Goal: Information Seeking & Learning: Learn about a topic

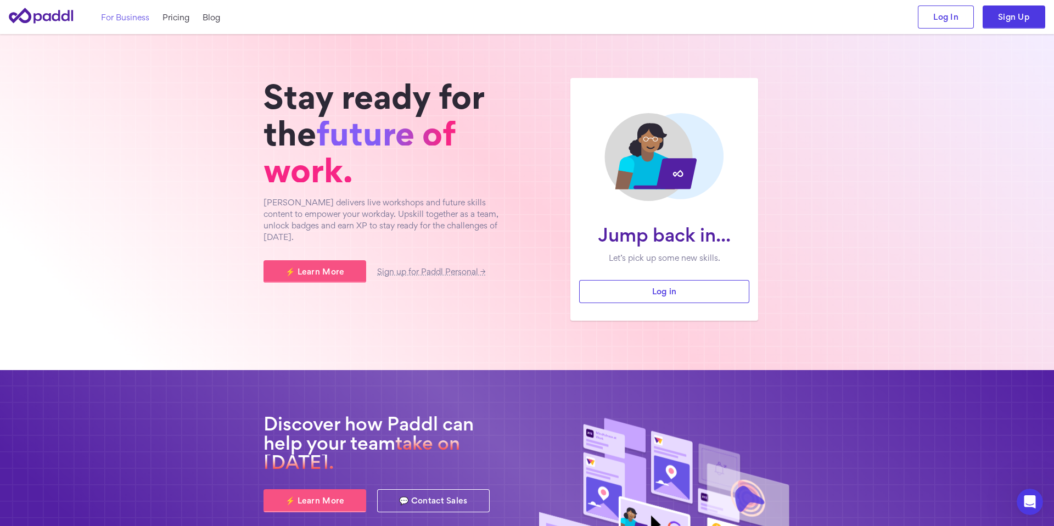
click at [119, 16] on link "For Business" at bounding box center [125, 18] width 48 height 12
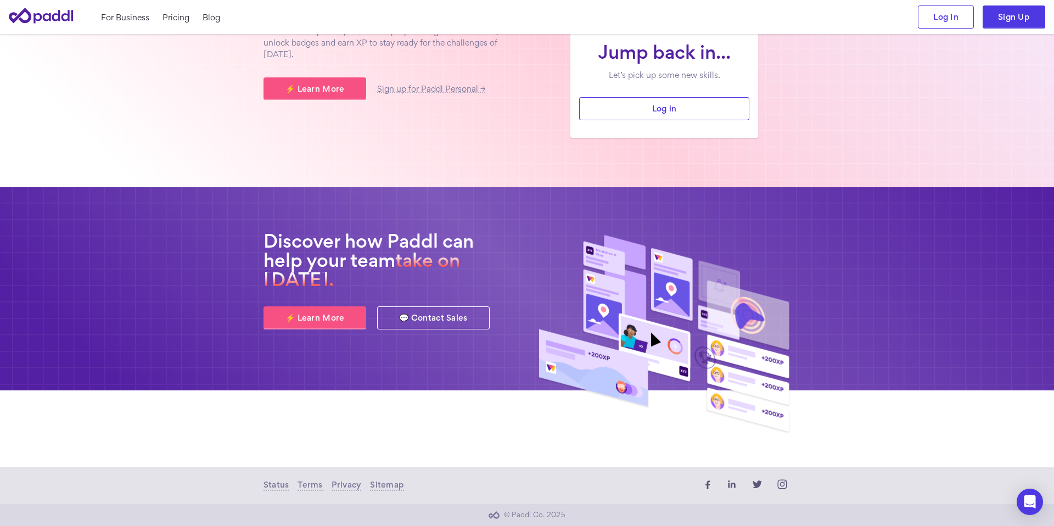
scroll to position [175, 0]
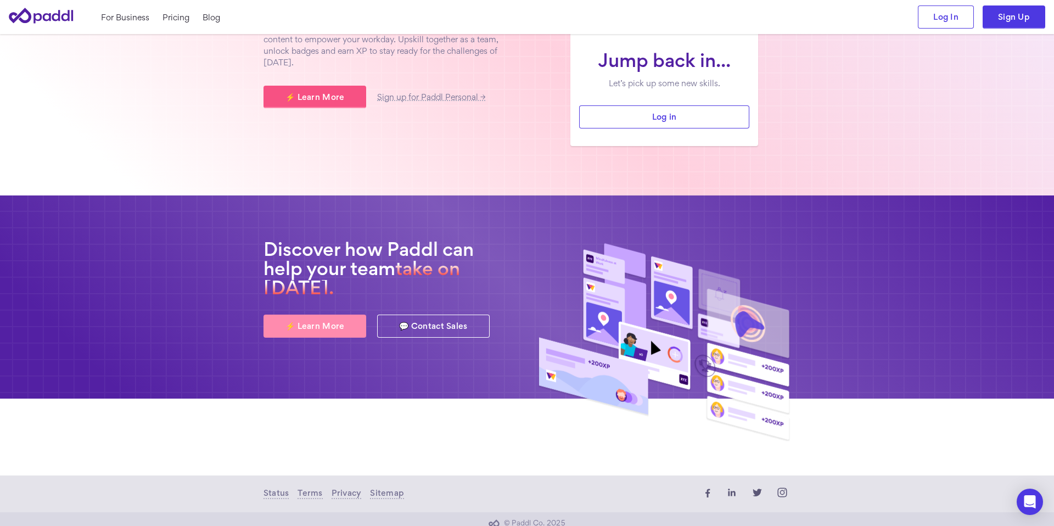
click at [328, 328] on link "⚡ Learn More" at bounding box center [315, 326] width 103 height 23
